Goal: Participate in discussion: Engage in conversation with other users on a specific topic

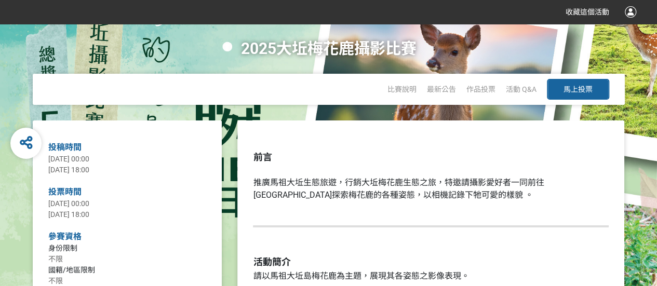
click at [476, 95] on div "作品投票" at bounding box center [480, 89] width 29 height 31
click at [476, 88] on span "作品投票" at bounding box center [480, 89] width 29 height 8
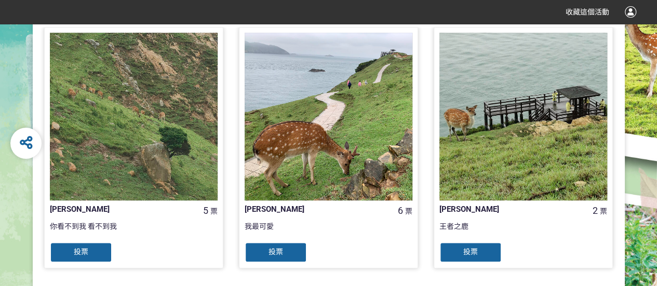
scroll to position [156, 0]
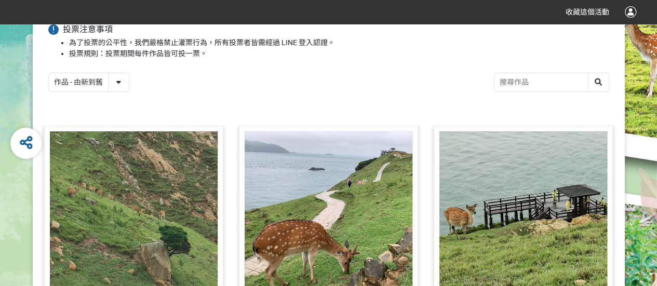
click at [119, 85] on select "作品 - 由新到舊 作品 - 由舊到新 票數 - 由多到少 票數 - 由少到多" at bounding box center [89, 82] width 80 height 18
select select "vote"
click at [49, 73] on select "作品 - 由新到舊 作品 - 由舊到新 票數 - 由多到少 票數 - 由少到多" at bounding box center [89, 82] width 80 height 18
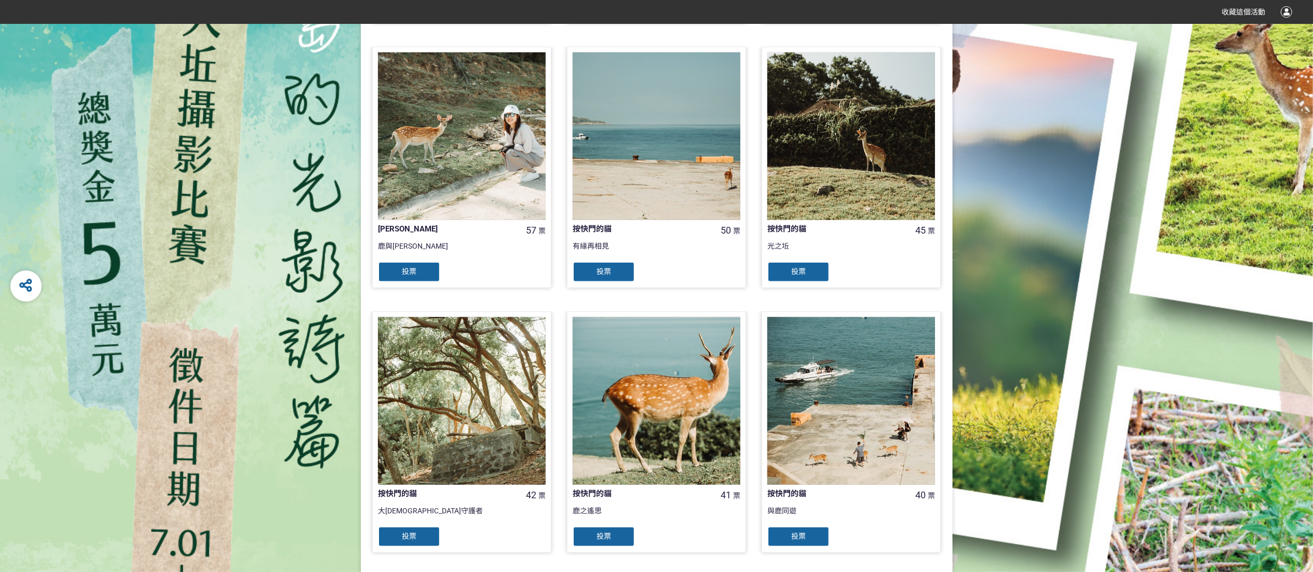
scroll to position [868, 0]
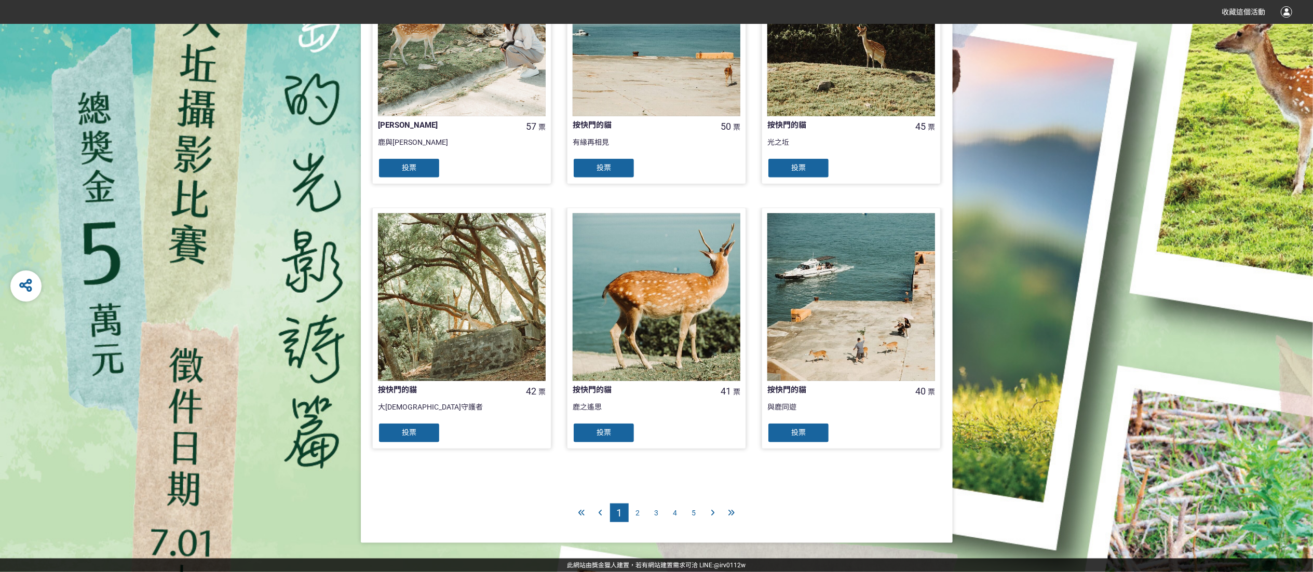
click at [635, 286] on div "2" at bounding box center [638, 513] width 19 height 19
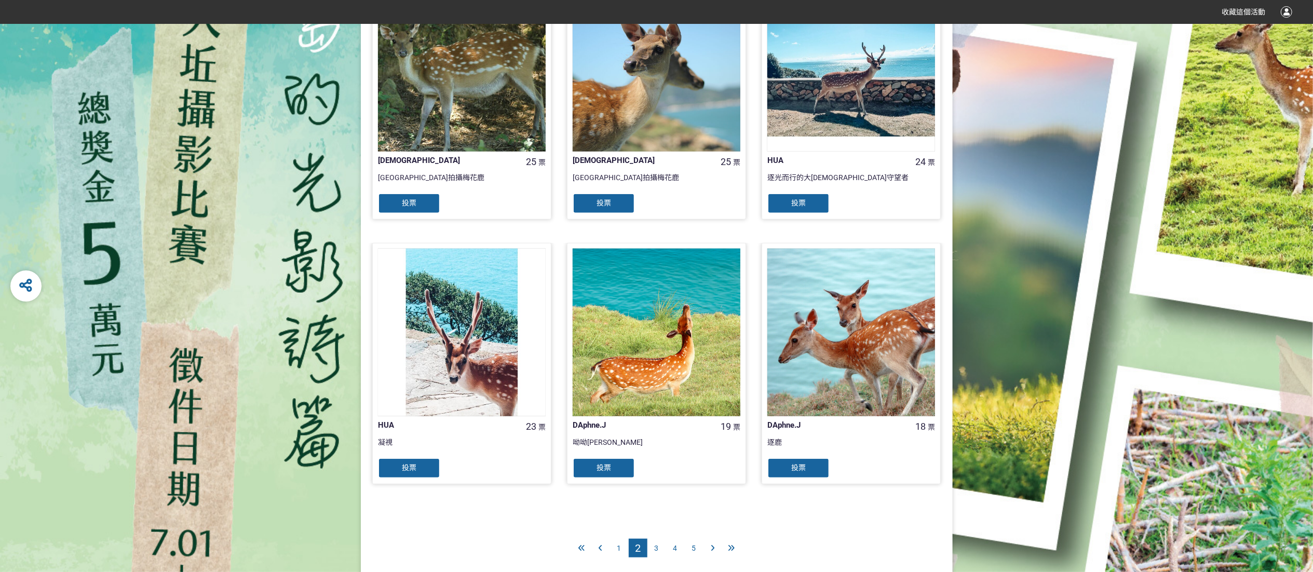
scroll to position [868, 0]
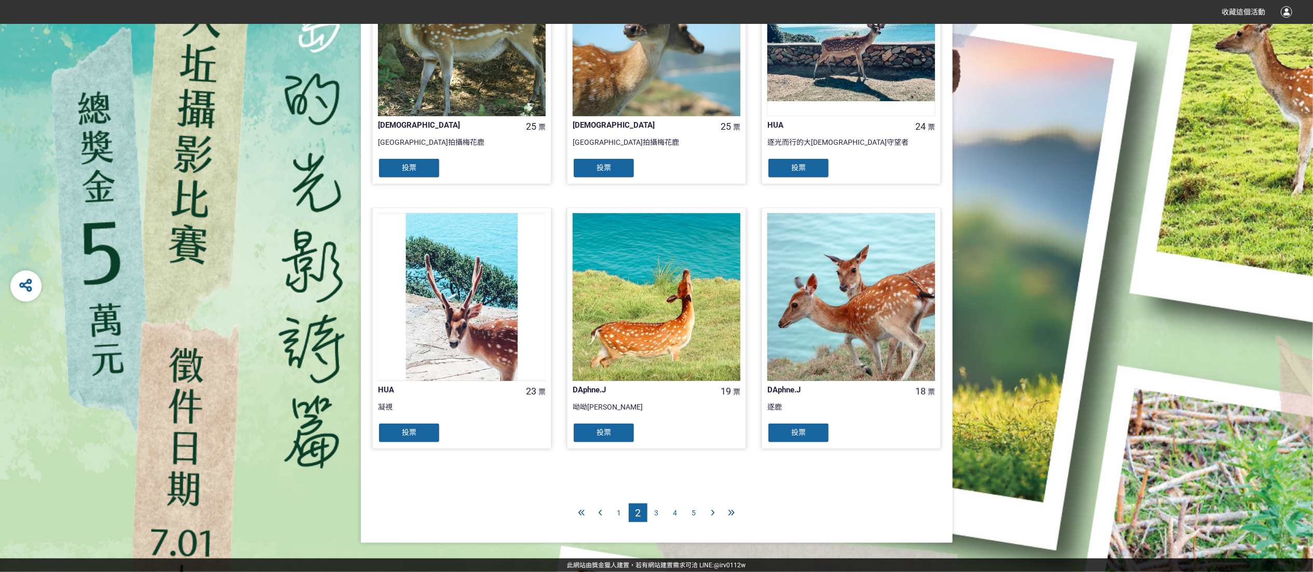
click at [623, 286] on div "1" at bounding box center [619, 513] width 19 height 19
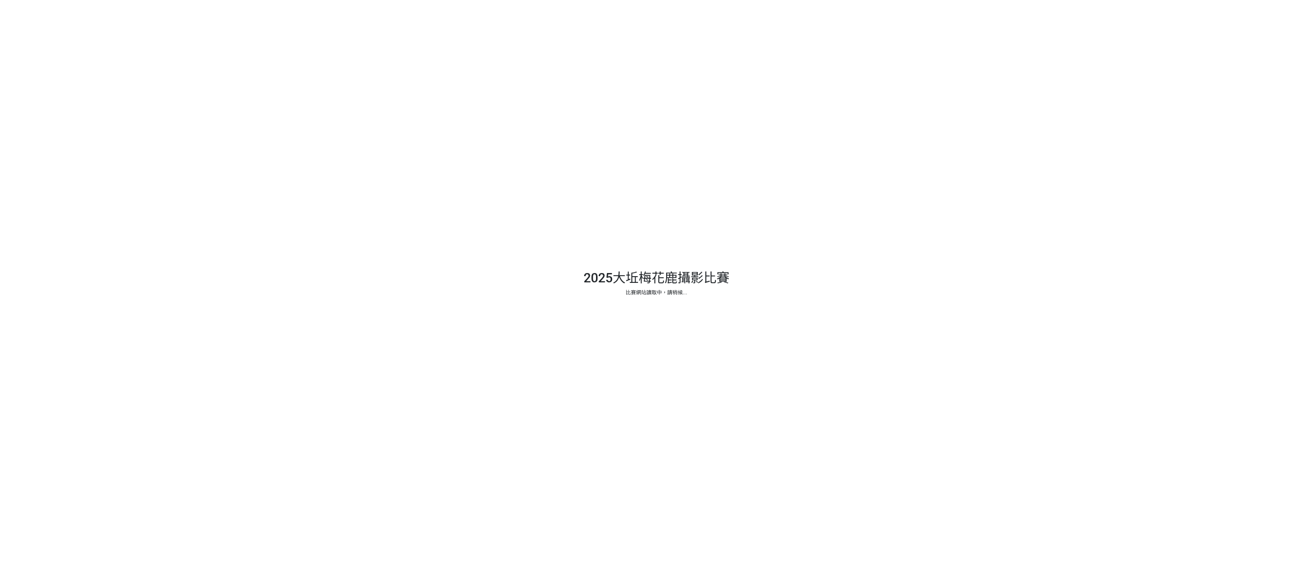
select select "vote"
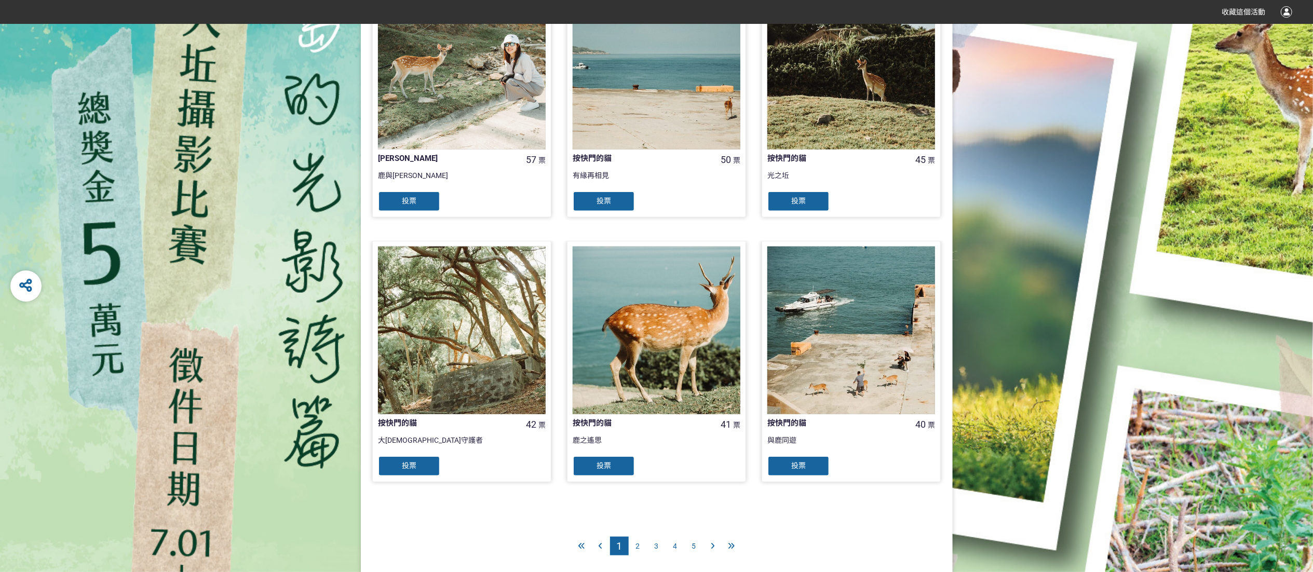
scroll to position [868, 0]
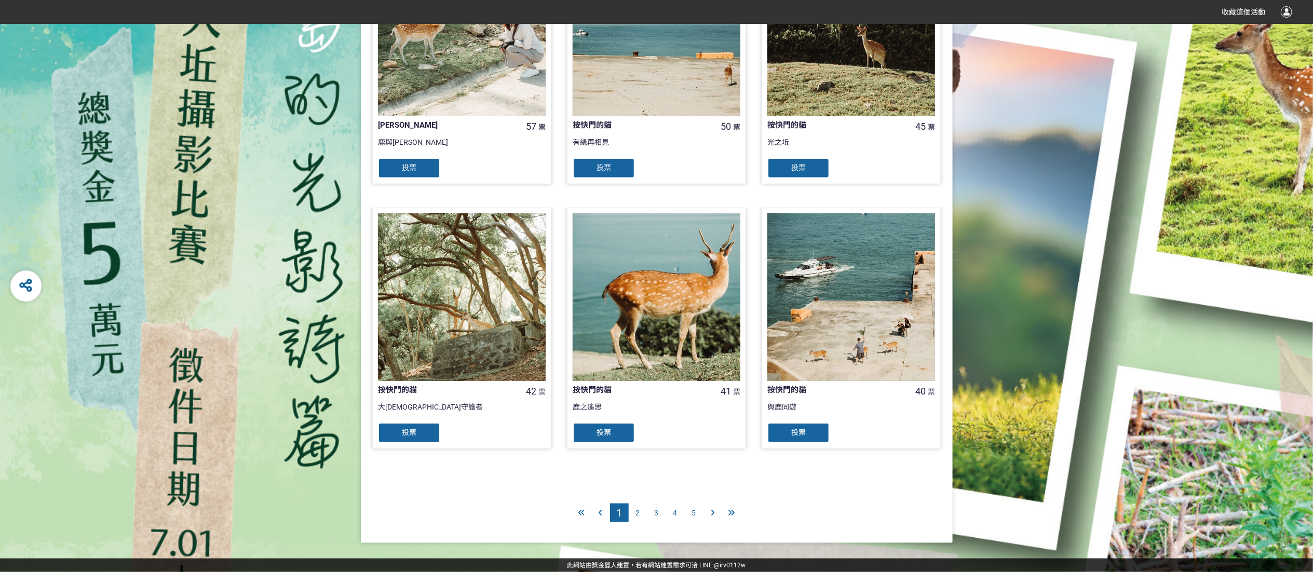
click at [641, 518] on div "2" at bounding box center [638, 513] width 19 height 19
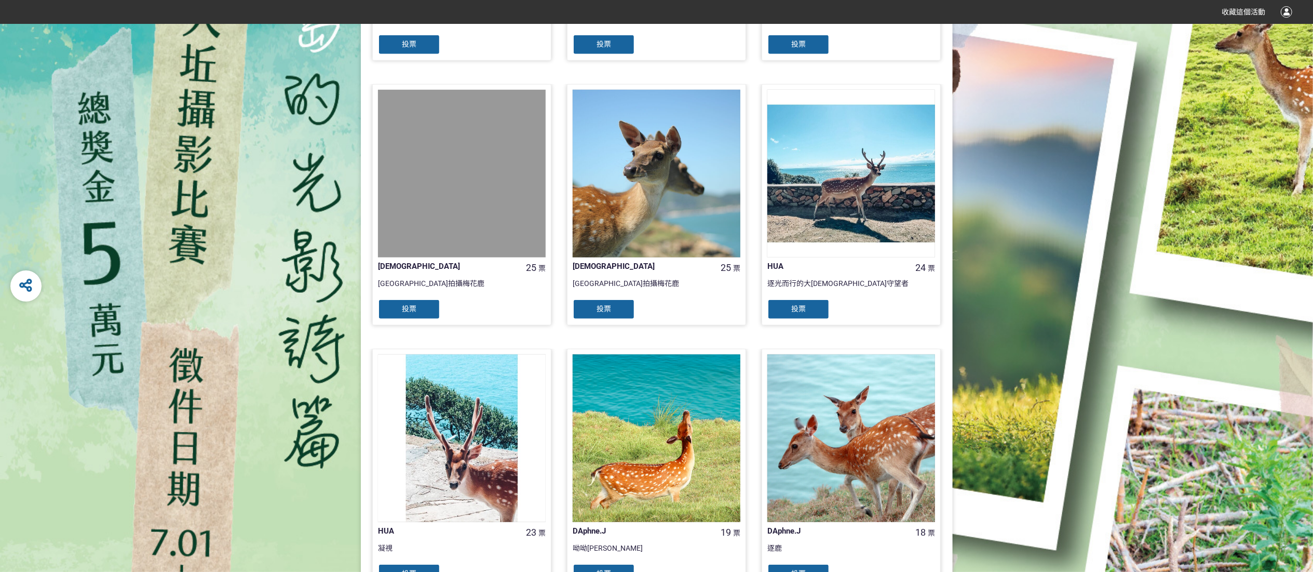
scroll to position [868, 0]
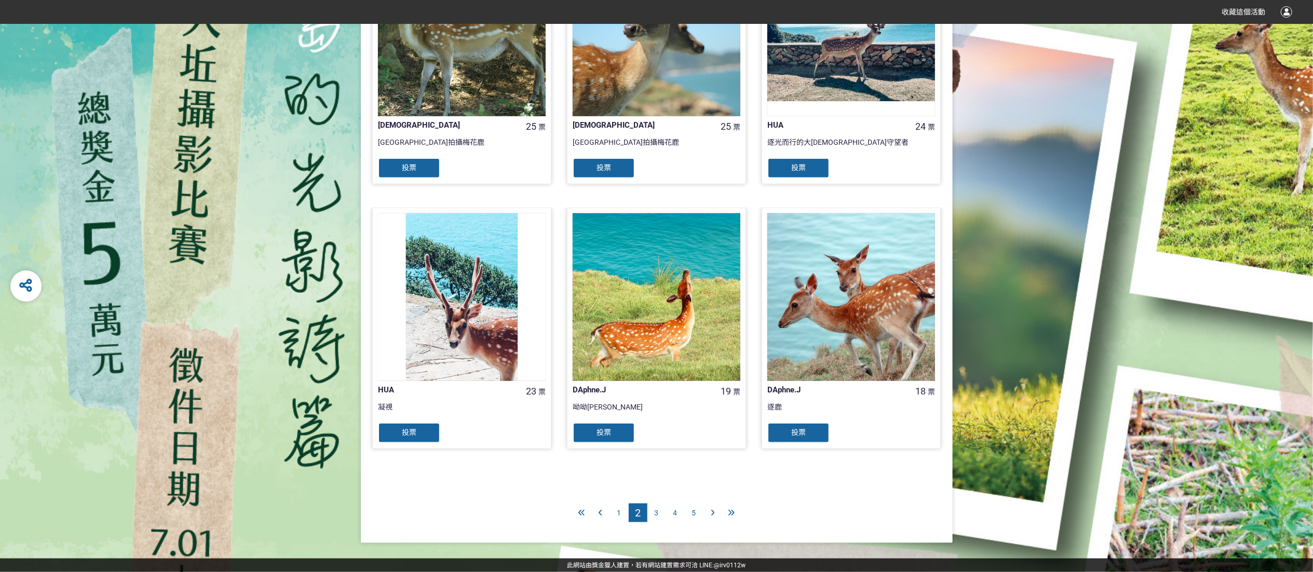
click at [618, 518] on div "1" at bounding box center [619, 513] width 19 height 19
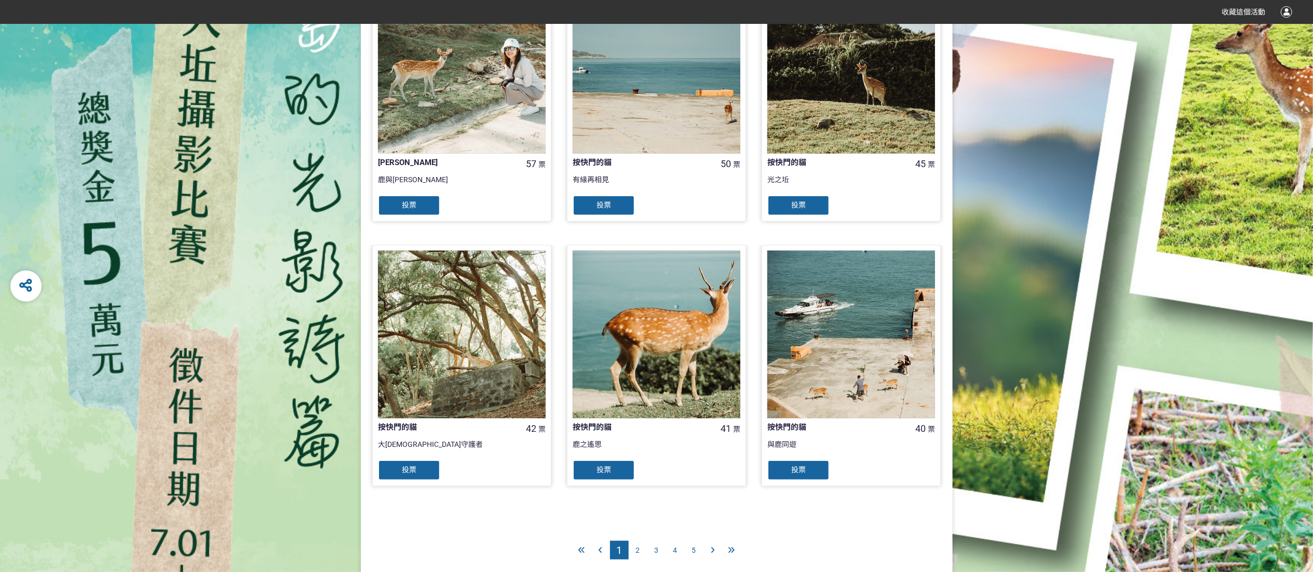
scroll to position [868, 0]
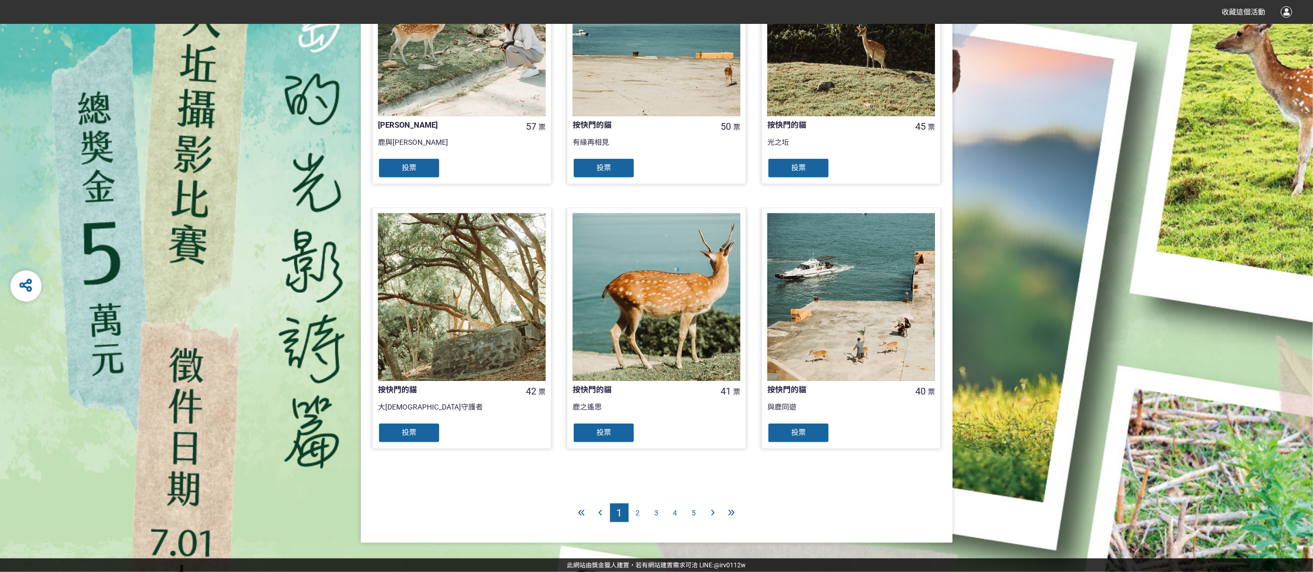
click at [637, 513] on span "2" at bounding box center [638, 513] width 4 height 8
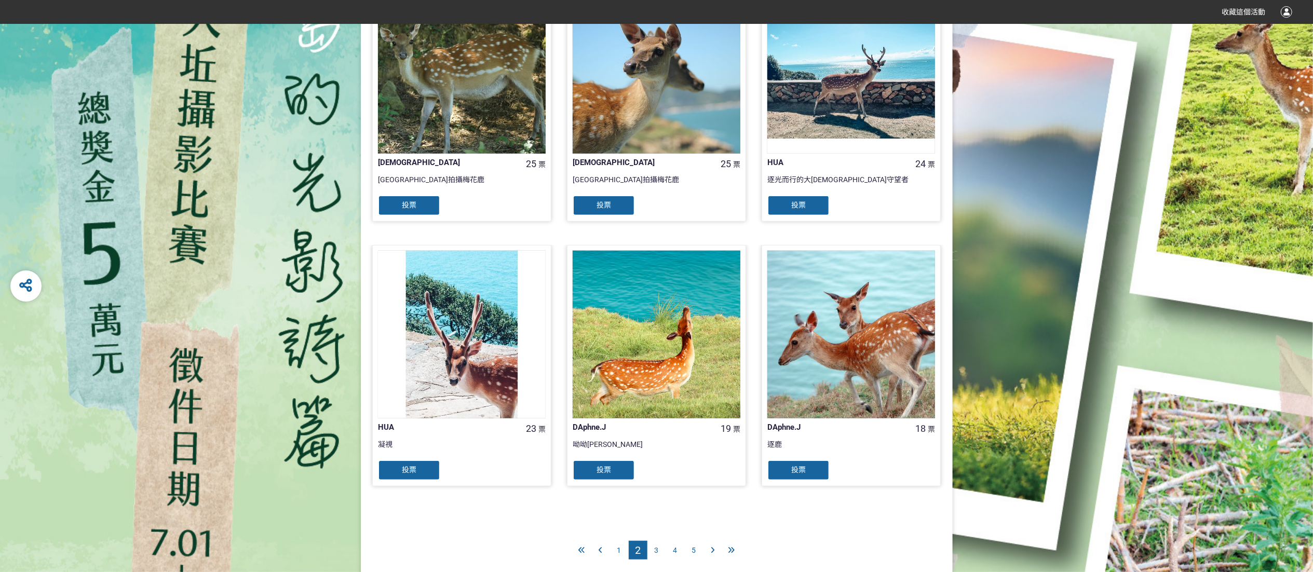
click at [622, 541] on div "1" at bounding box center [619, 550] width 19 height 19
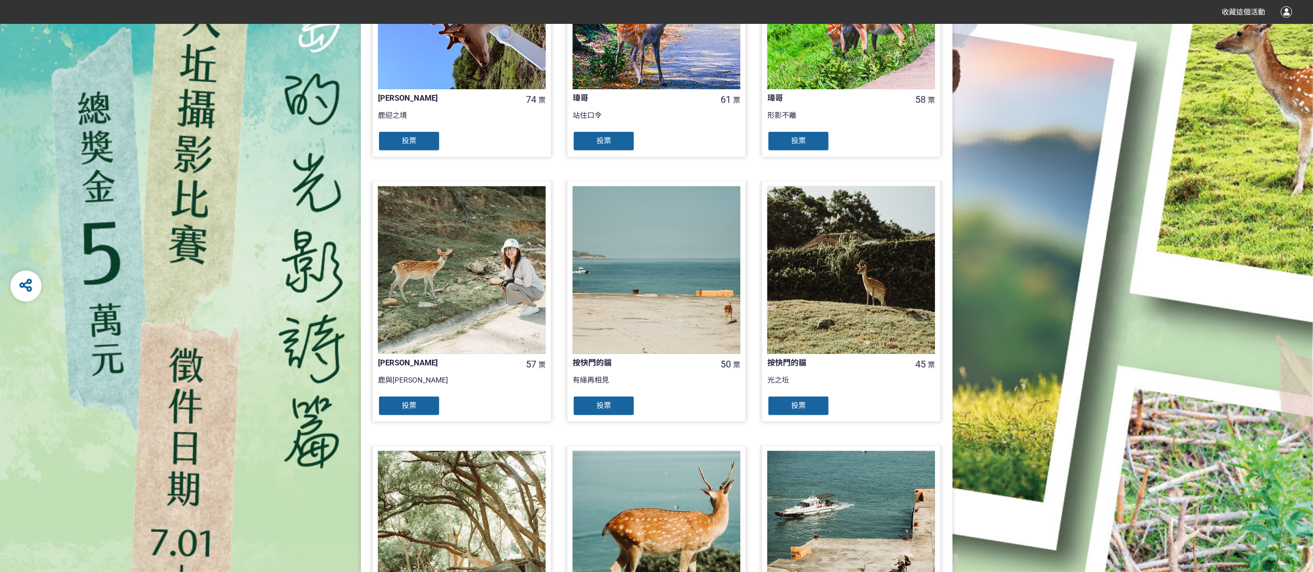
scroll to position [623, 0]
